Goal: Information Seeking & Learning: Check status

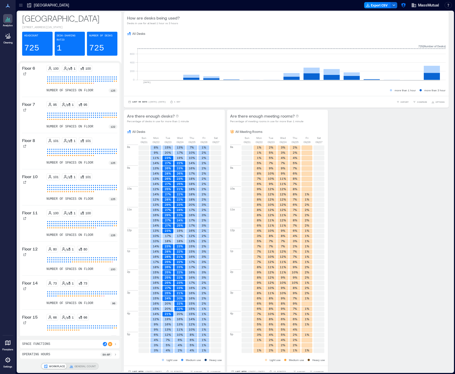
click at [75, 366] on p "GENERAL COUNT" at bounding box center [84, 366] width 21 height 4
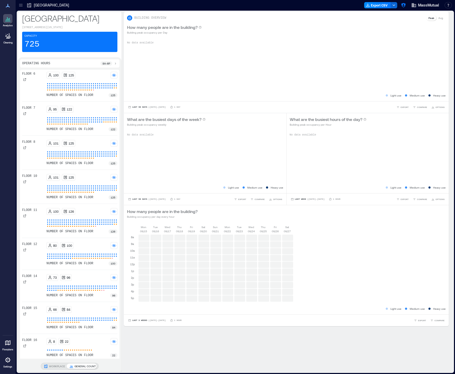
click at [72, 366] on icon at bounding box center [72, 367] width 0 height 2
click at [54, 365] on p "WORKPLACE" at bounding box center [57, 366] width 16 height 4
